Goal: Complete application form

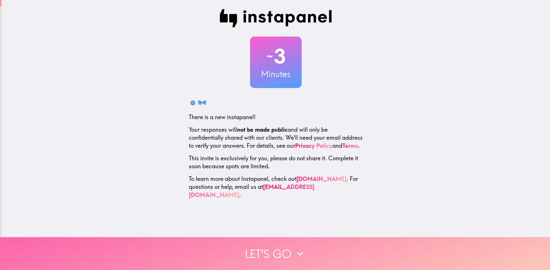
click at [249, 240] on button "Let's go" at bounding box center [275, 254] width 550 height 33
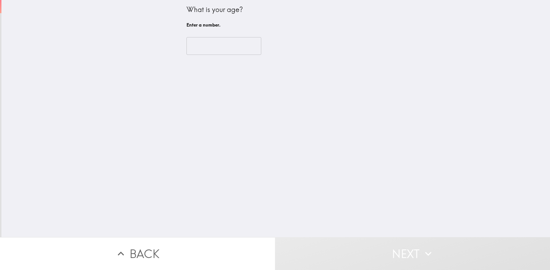
click at [220, 40] on input "number" at bounding box center [223, 46] width 75 height 18
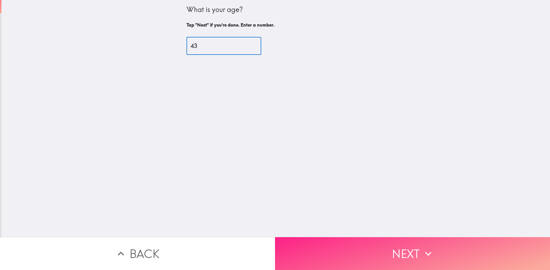
type input "43"
click at [359, 244] on button "Next" at bounding box center [412, 254] width 275 height 33
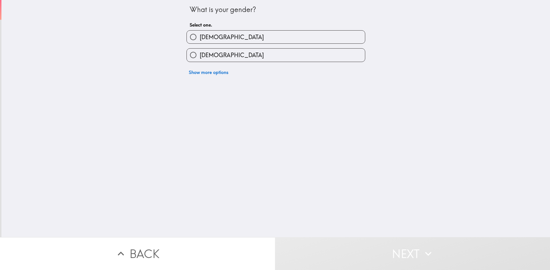
click at [258, 38] on label "[DEMOGRAPHIC_DATA]" at bounding box center [276, 37] width 178 height 13
click at [199, 38] on input "[DEMOGRAPHIC_DATA]" at bounding box center [193, 37] width 13 height 13
radio input "true"
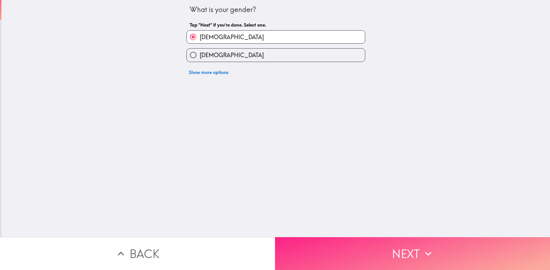
click at [361, 246] on button "Next" at bounding box center [412, 254] width 275 height 33
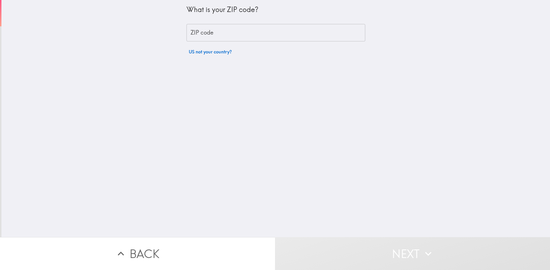
click at [243, 23] on div "What is your ZIP code? ZIP code ZIP code US not your country?" at bounding box center [275, 29] width 179 height 58
click at [239, 33] on input "ZIP code" at bounding box center [275, 33] width 179 height 18
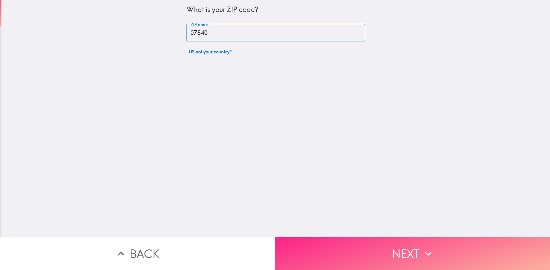
type input "07840"
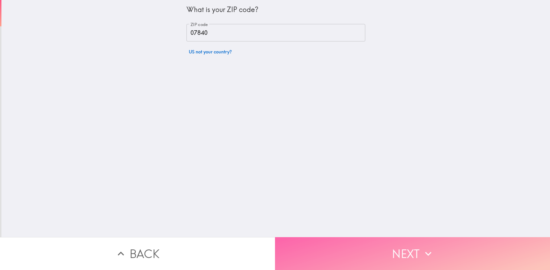
click at [355, 245] on button "Next" at bounding box center [412, 254] width 275 height 33
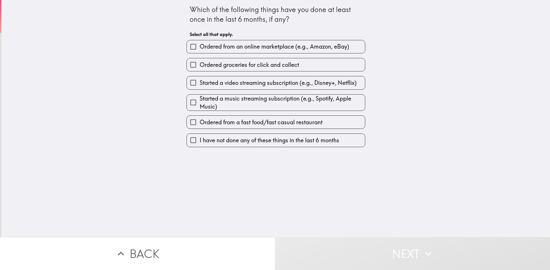
click at [206, 86] on span "Started a video streaming subscription (e.g., Disney+, Netflix)" at bounding box center [277, 83] width 157 height 8
click at [199, 86] on input "Started a video streaming subscription (e.g., Disney+, Netflix)" at bounding box center [193, 82] width 13 height 13
checkbox input "true"
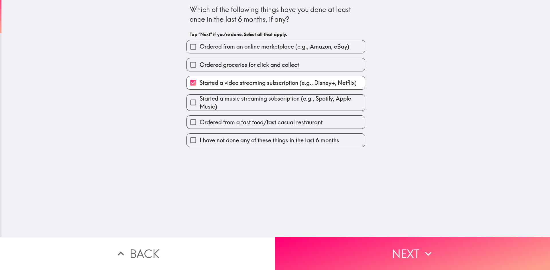
click at [242, 67] on span "Ordered groceries for click and collect" at bounding box center [248, 65] width 99 height 8
click at [199, 67] on input "Ordered groceries for click and collect" at bounding box center [193, 64] width 13 height 13
checkbox input "true"
click at [242, 50] on span "Ordered from an online marketplace (e.g., Amazon, eBay)" at bounding box center [273, 47] width 149 height 8
click at [199, 50] on input "Ordered from an online marketplace (e.g., Amazon, eBay)" at bounding box center [193, 46] width 13 height 13
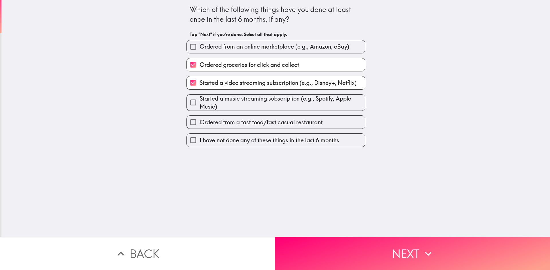
checkbox input "true"
click at [248, 125] on span "Ordered from a fast food/fast casual restaurant" at bounding box center [260, 122] width 123 height 8
click at [199, 125] on input "Ordered from a fast food/fast casual restaurant" at bounding box center [193, 122] width 13 height 13
checkbox input "true"
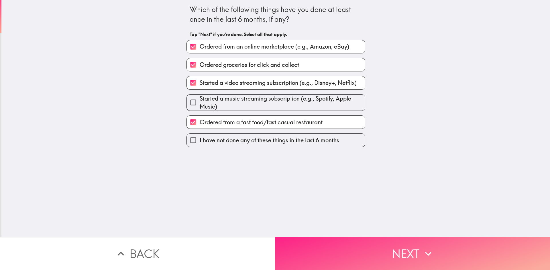
click at [327, 244] on button "Next" at bounding box center [412, 254] width 275 height 33
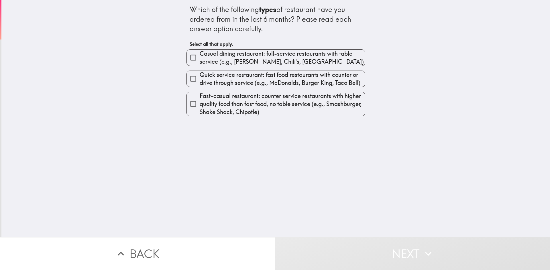
click at [291, 82] on span "Quick service restaurant: fast food restaurants with counter or drive through s…" at bounding box center [281, 79] width 165 height 16
click at [199, 82] on input "Quick service restaurant: fast food restaurants with counter or drive through s…" at bounding box center [193, 78] width 13 height 13
checkbox input "true"
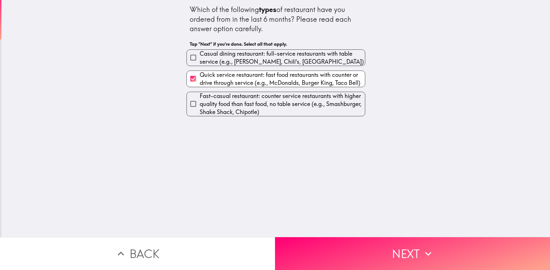
click at [274, 61] on span "Casual dining restaurant: full-service restaurants with table service (e.g., [P…" at bounding box center [281, 58] width 165 height 16
click at [199, 61] on input "Casual dining restaurant: full-service restaurants with table service (e.g., [P…" at bounding box center [193, 57] width 13 height 13
checkbox input "true"
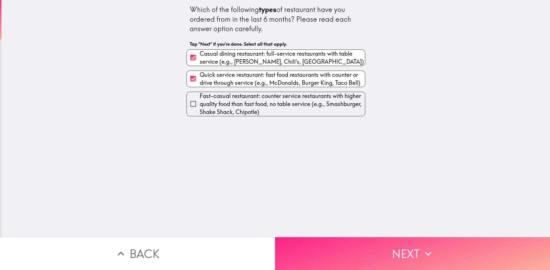
click at [351, 257] on button "Next" at bounding box center [412, 254] width 275 height 33
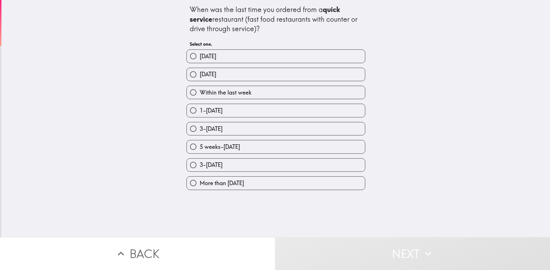
click at [208, 62] on label "[DATE]" at bounding box center [276, 56] width 178 height 13
click at [199, 62] on input "[DATE]" at bounding box center [193, 56] width 13 height 13
radio input "true"
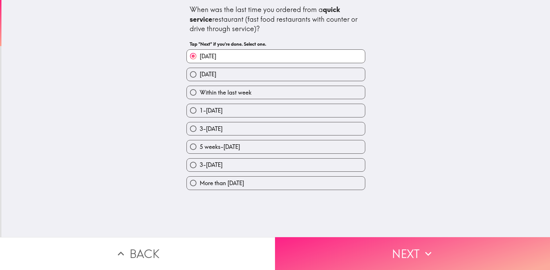
click at [353, 257] on button "Next" at bounding box center [412, 254] width 275 height 33
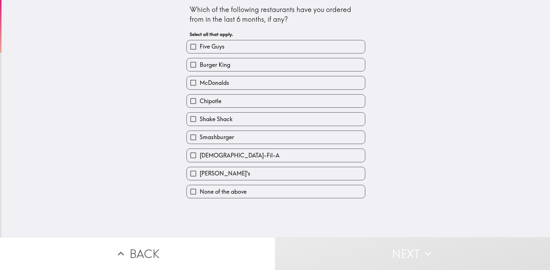
click at [233, 176] on label "[PERSON_NAME]'s" at bounding box center [276, 173] width 178 height 13
click at [199, 176] on input "[PERSON_NAME]'s" at bounding box center [193, 173] width 13 height 13
checkbox input "true"
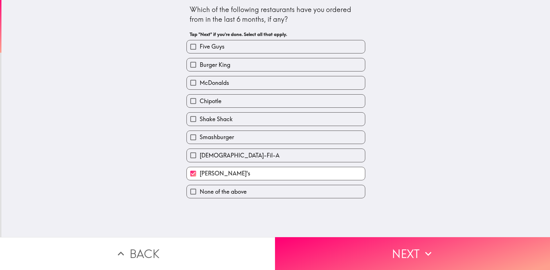
click at [213, 84] on span "McDonalds" at bounding box center [213, 83] width 29 height 8
click at [199, 84] on input "McDonalds" at bounding box center [193, 82] width 13 height 13
checkbox input "true"
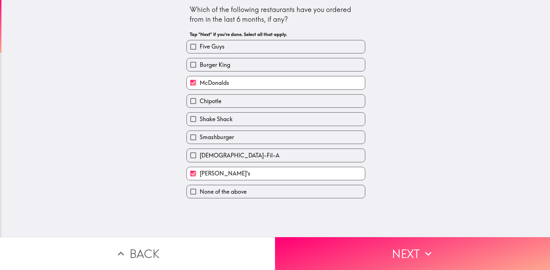
click at [212, 66] on span "Burger King" at bounding box center [214, 65] width 31 height 8
click at [199, 66] on input "Burger King" at bounding box center [193, 64] width 13 height 13
checkbox input "true"
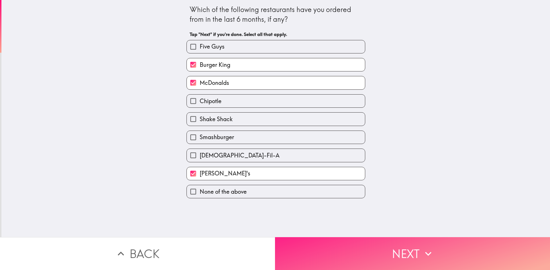
click at [336, 244] on button "Next" at bounding box center [412, 254] width 275 height 33
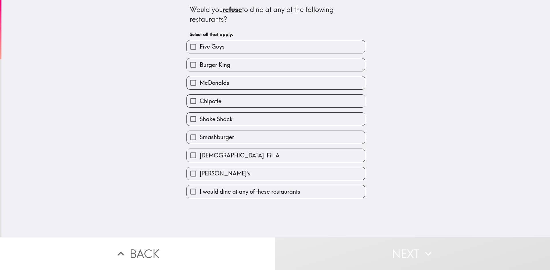
click at [218, 153] on span "[DEMOGRAPHIC_DATA]-Fil-A" at bounding box center [239, 156] width 80 height 8
click at [199, 153] on input "[DEMOGRAPHIC_DATA]-Fil-A" at bounding box center [193, 155] width 13 height 13
checkbox input "true"
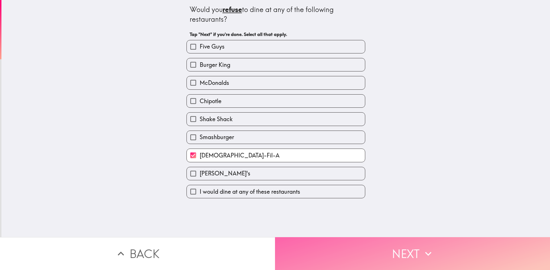
click at [328, 241] on button "Next" at bounding box center [412, 254] width 275 height 33
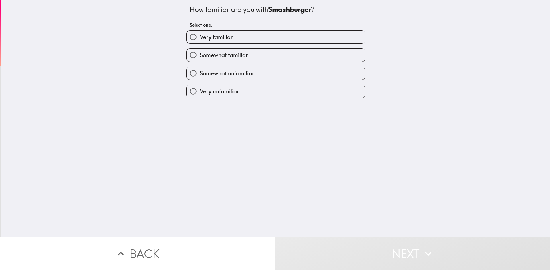
click at [225, 73] on span "Somewhat unfamiliar" at bounding box center [226, 74] width 54 height 8
click at [199, 73] on input "Somewhat unfamiliar" at bounding box center [193, 73] width 13 height 13
radio input "true"
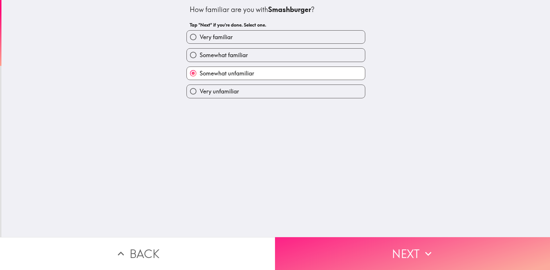
click at [350, 238] on button "Next" at bounding box center [412, 254] width 275 height 33
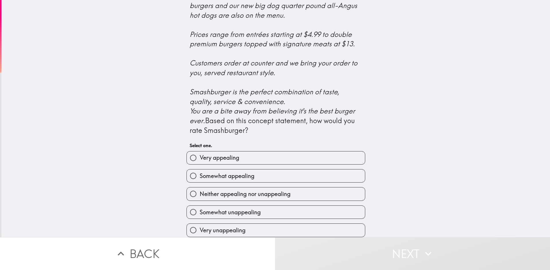
scroll to position [191, 0]
click at [268, 193] on span "Neither appealing nor unappealing" at bounding box center [244, 194] width 91 height 8
click at [199, 193] on input "Neither appealing nor unappealing" at bounding box center [193, 194] width 13 height 13
radio input "true"
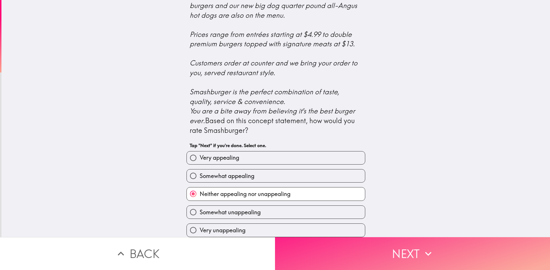
click at [349, 256] on button "Next" at bounding box center [412, 254] width 275 height 33
